Goal: Task Accomplishment & Management: Manage account settings

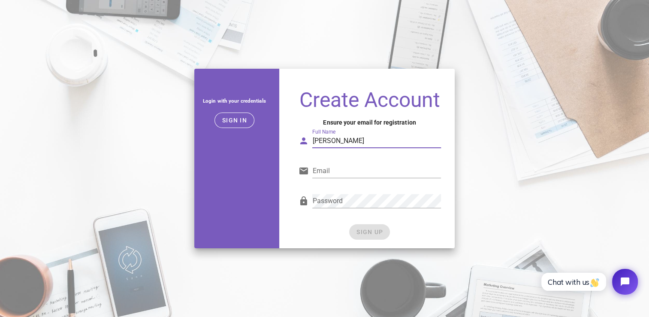
type input "[PERSON_NAME]"
type input "[EMAIL_ADDRESS][DOMAIN_NAME]"
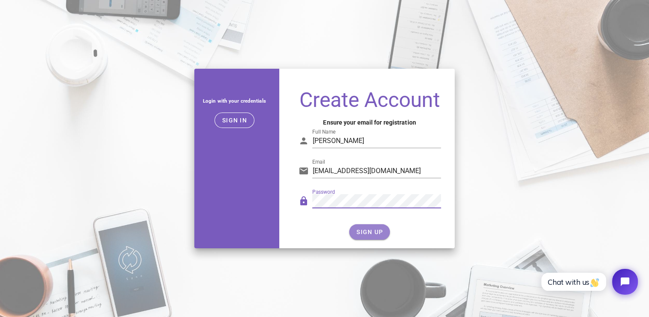
click at [372, 235] on span "SIGN UP" at bounding box center [369, 231] width 27 height 7
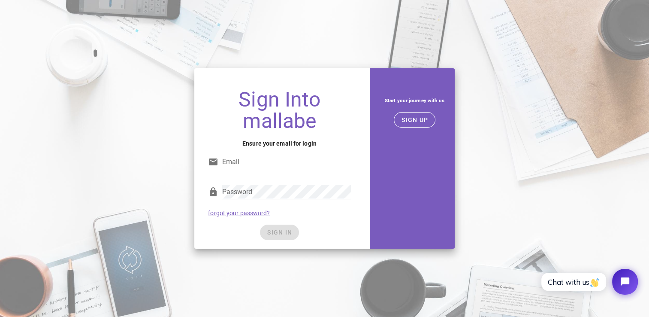
click at [283, 159] on input "Email" at bounding box center [286, 162] width 128 height 14
type input "[EMAIL_ADDRESS][DOMAIN_NAME]"
click at [272, 234] on span "SIGN IN" at bounding box center [279, 232] width 25 height 7
click at [272, 231] on span "SIGN IN" at bounding box center [279, 232] width 25 height 7
